Goal: Task Accomplishment & Management: Manage account settings

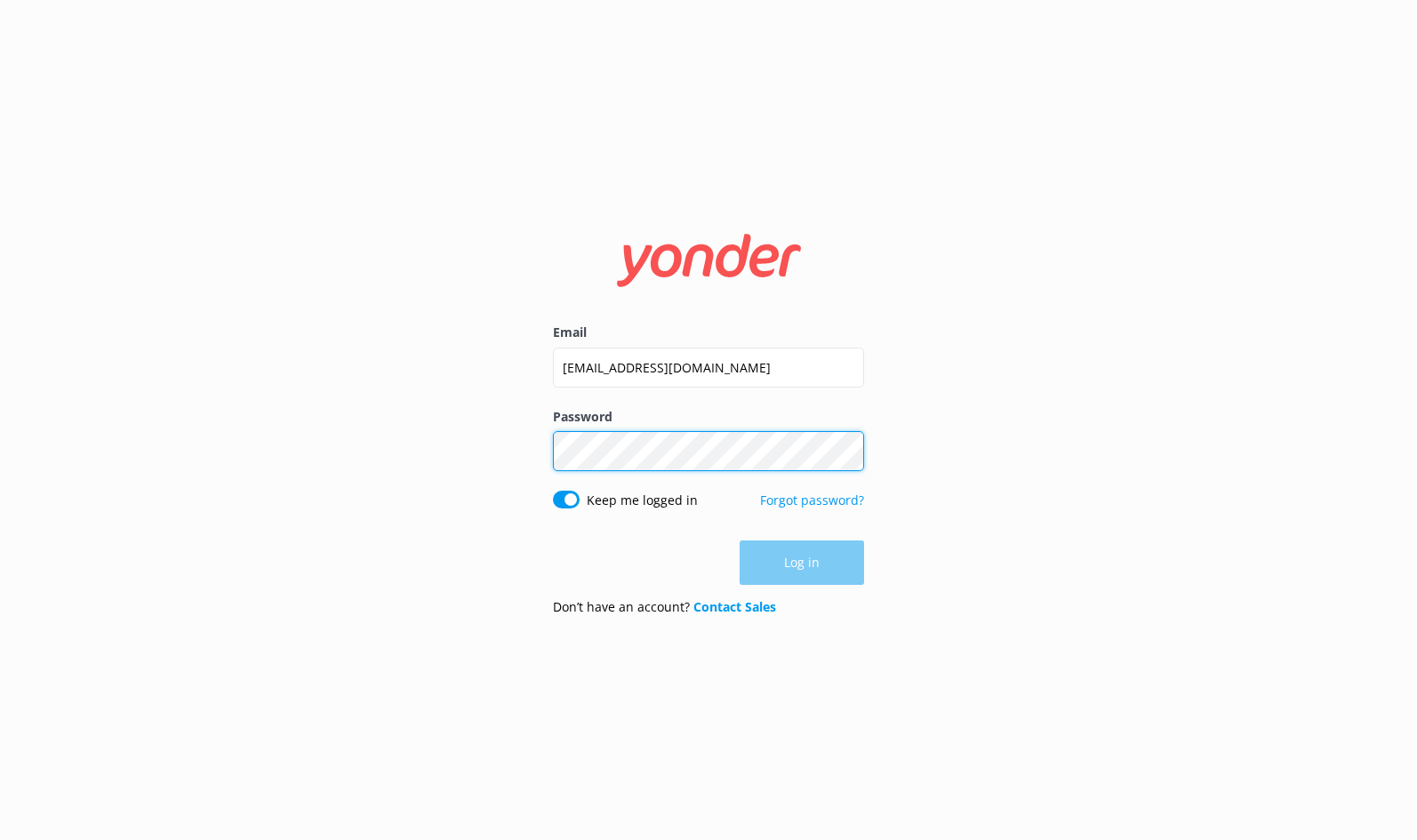
click at [801, 564] on button "Log in" at bounding box center [801, 563] width 125 height 45
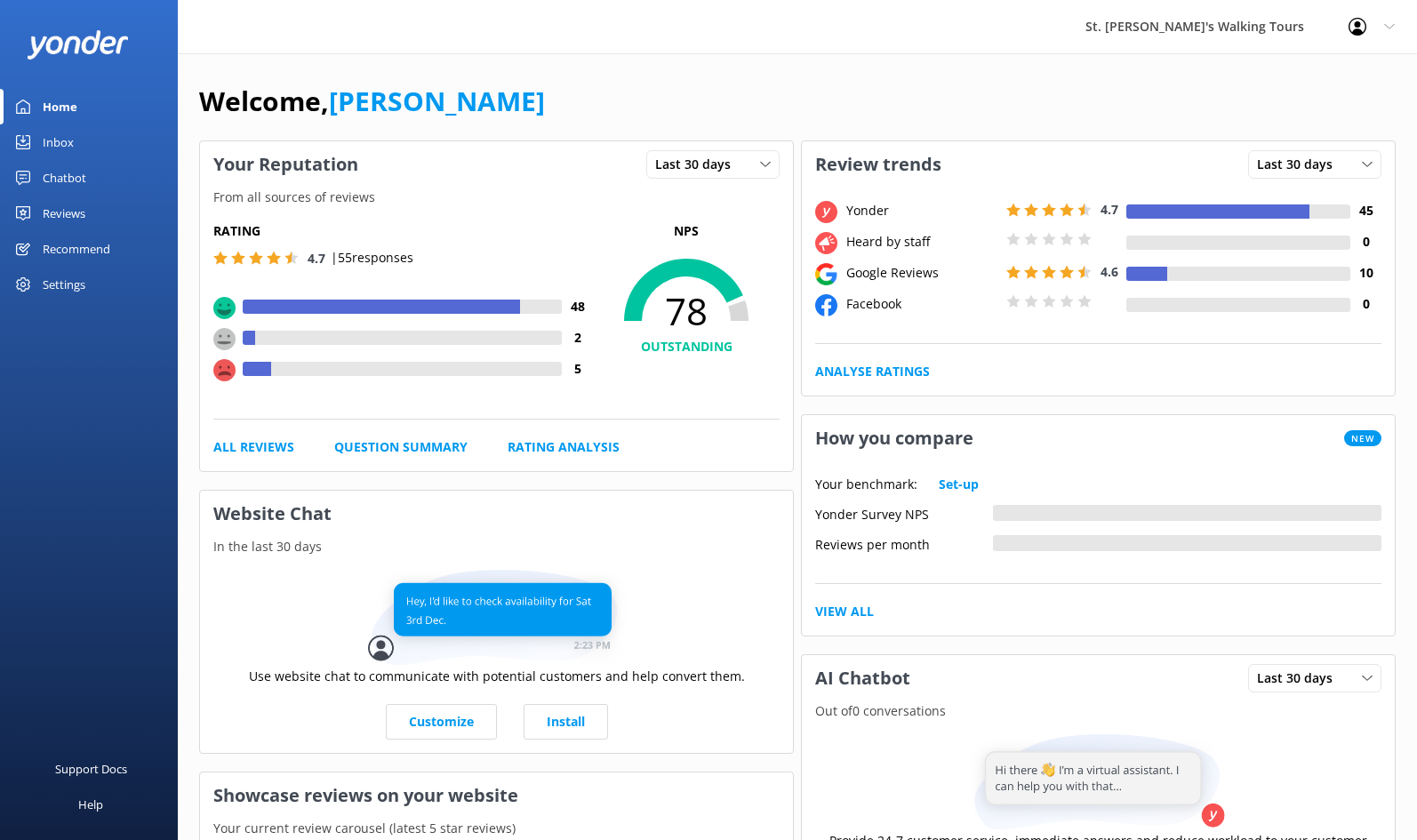
click at [56, 216] on div "Reviews" at bounding box center [64, 213] width 43 height 36
